Goal: Task Accomplishment & Management: Complete application form

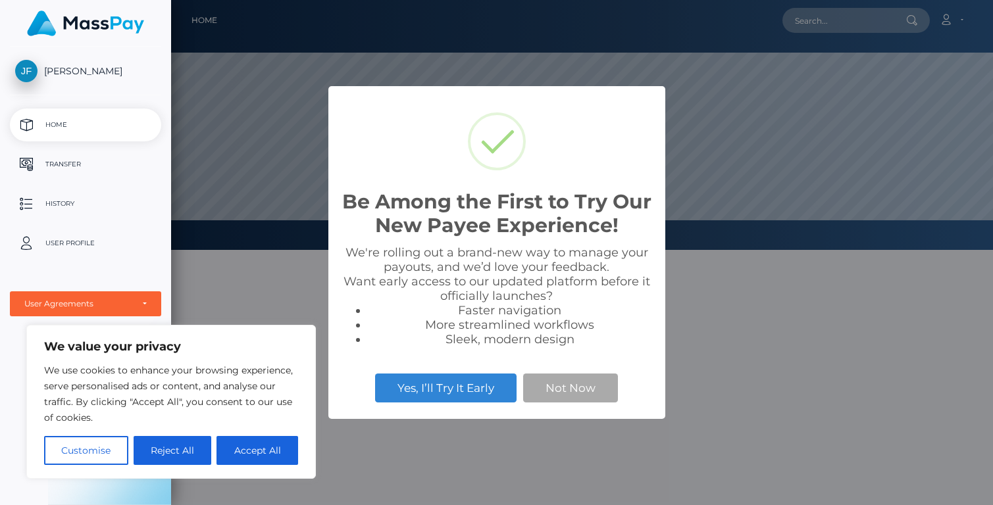
scroll to position [250, 822]
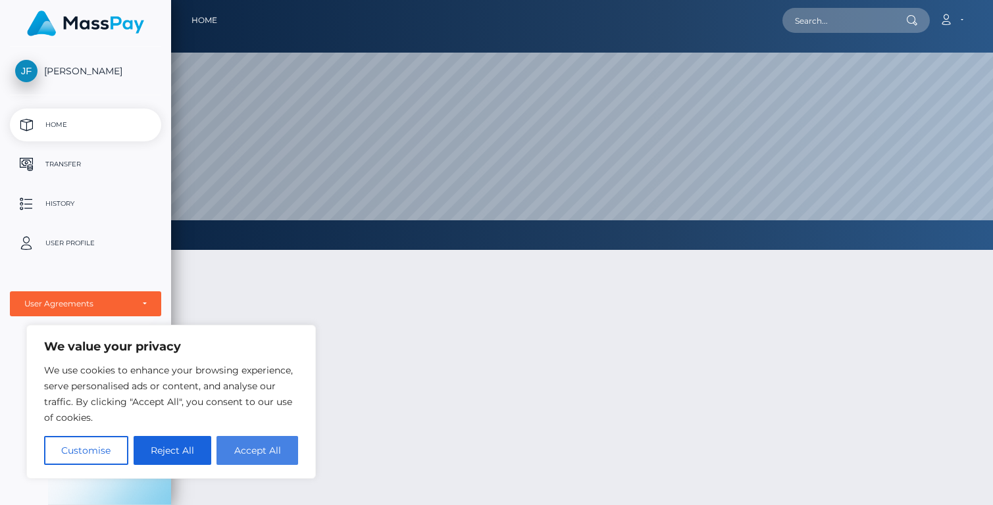
click at [251, 453] on button "Accept All" at bounding box center [257, 450] width 82 height 29
checkbox input "true"
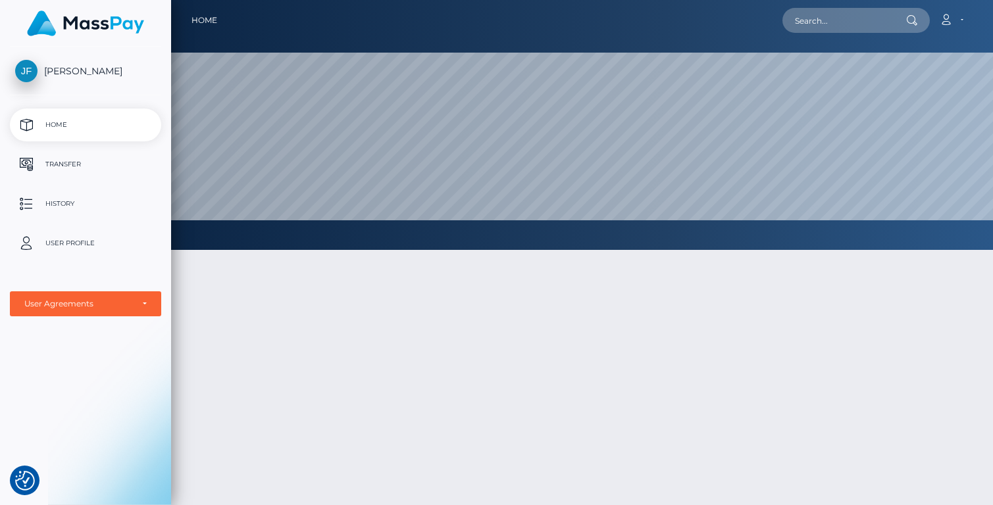
click at [68, 131] on p "Home" at bounding box center [85, 125] width 141 height 20
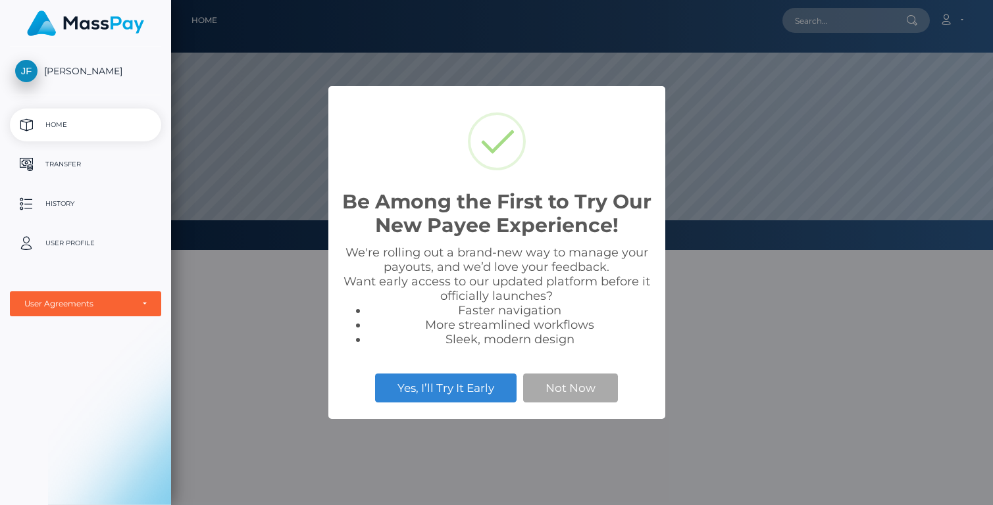
scroll to position [250, 822]
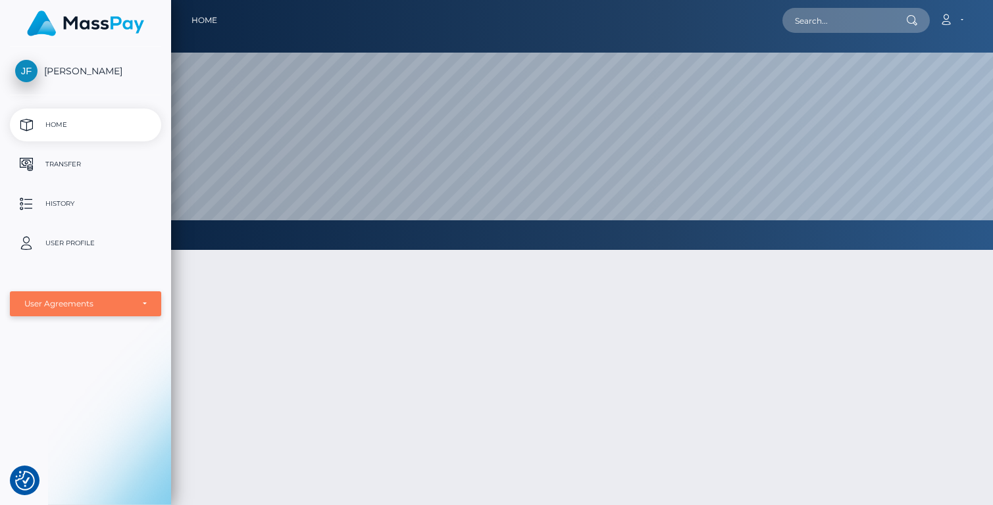
click at [141, 301] on div "User Agreements" at bounding box center [85, 304] width 122 height 11
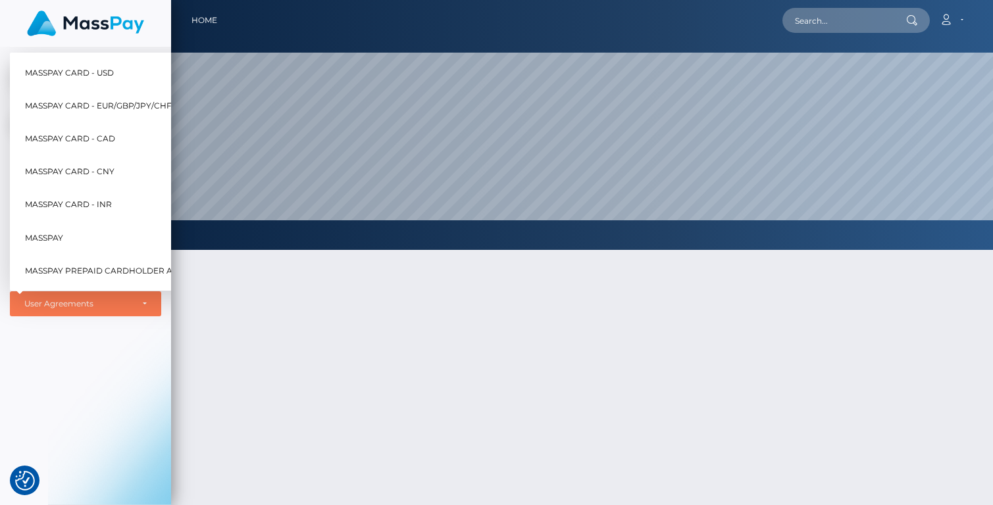
click at [158, 363] on div "[PERSON_NAME] Home Transfer History User Profile MassPay Card - USD MassPay" at bounding box center [85, 275] width 171 height 456
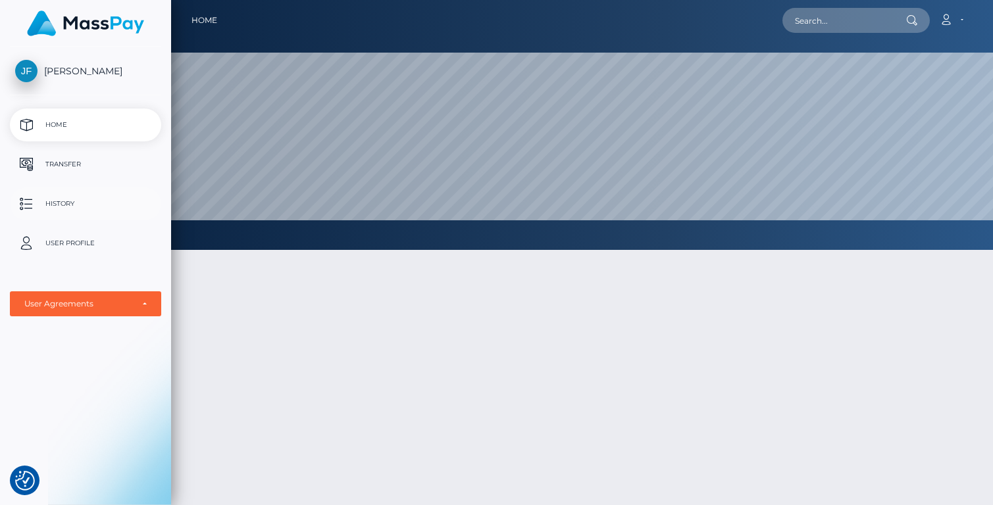
click at [61, 203] on p "History" at bounding box center [85, 204] width 141 height 20
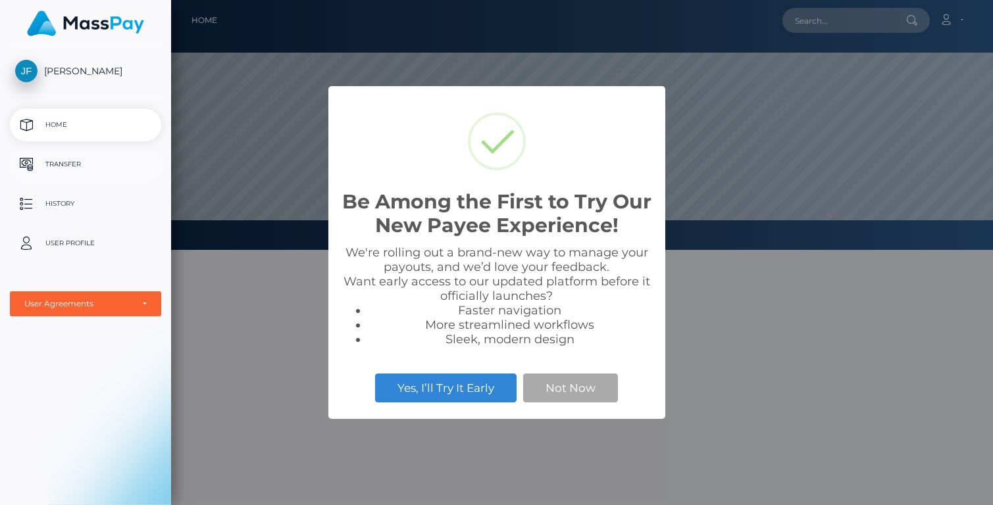
scroll to position [250, 822]
click at [549, 390] on button "Not Now" at bounding box center [570, 388] width 95 height 29
